Goal: Go to known website: Access a specific website the user already knows

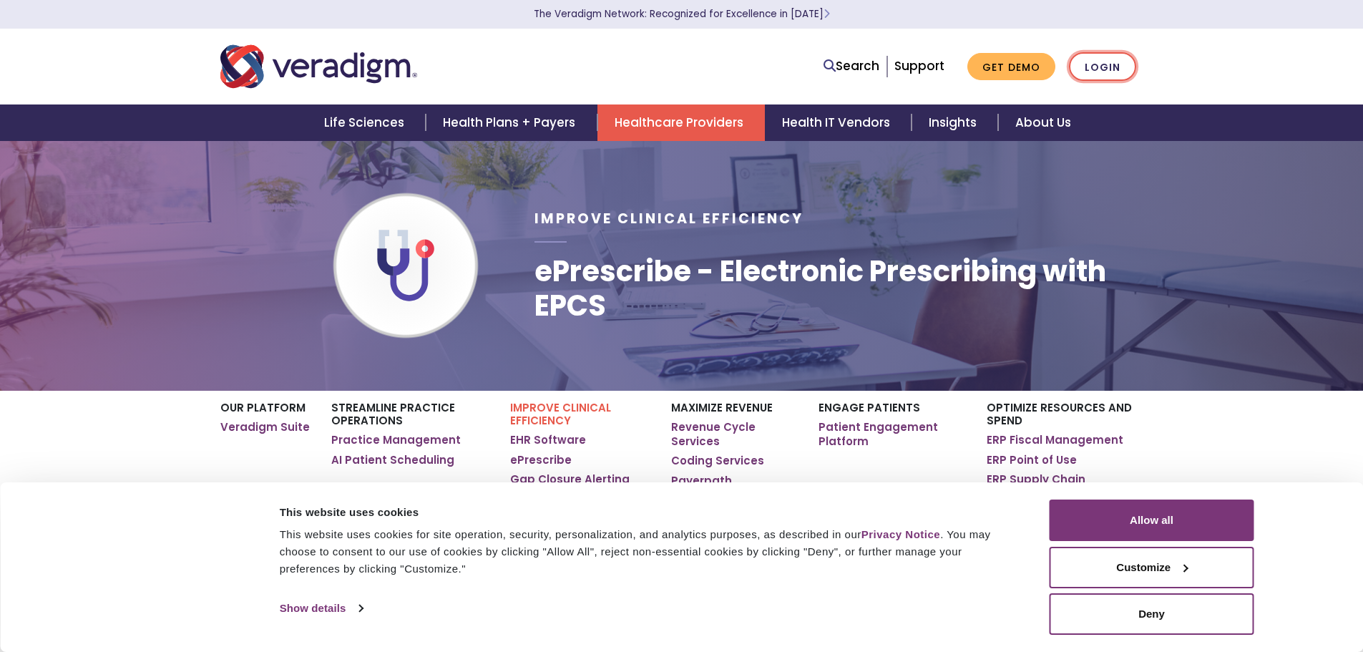
click at [1092, 70] on link "Login" at bounding box center [1102, 66] width 67 height 29
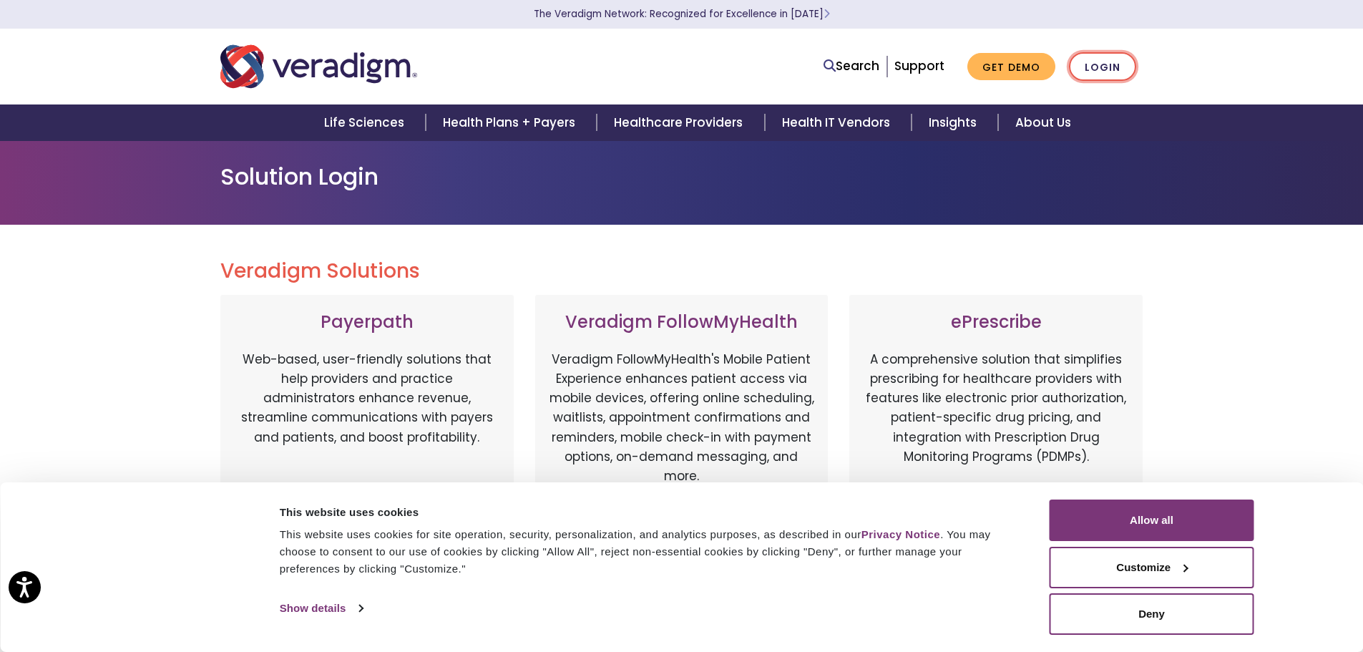
click at [1099, 64] on link "Login" at bounding box center [1102, 66] width 67 height 29
